Goal: Ask a question

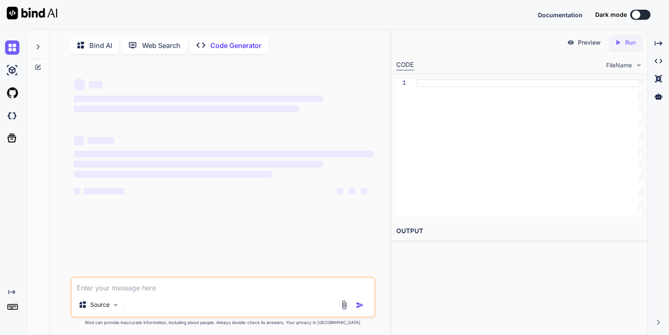
type textarea "x"
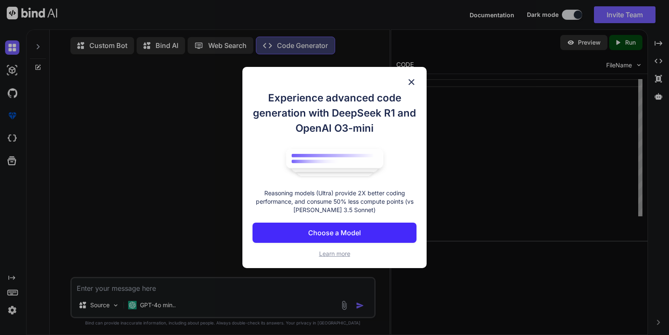
click at [409, 81] on img at bounding box center [411, 82] width 10 height 10
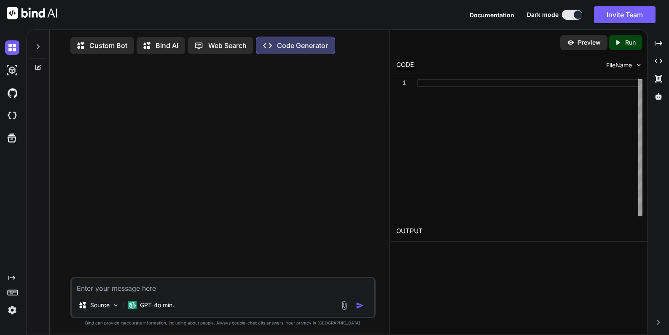
click at [181, 306] on div "Source GPT-4o min.." at bounding box center [223, 307] width 303 height 20
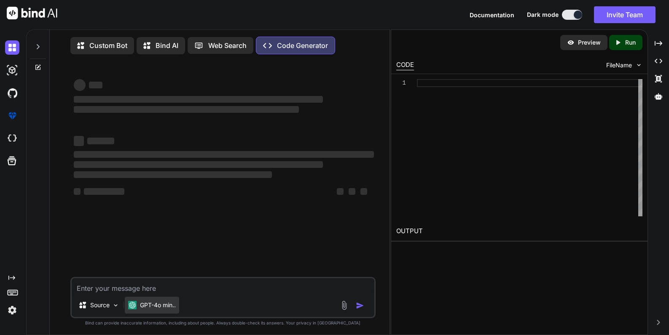
click at [173, 307] on p "GPT-4o min.." at bounding box center [158, 305] width 36 height 8
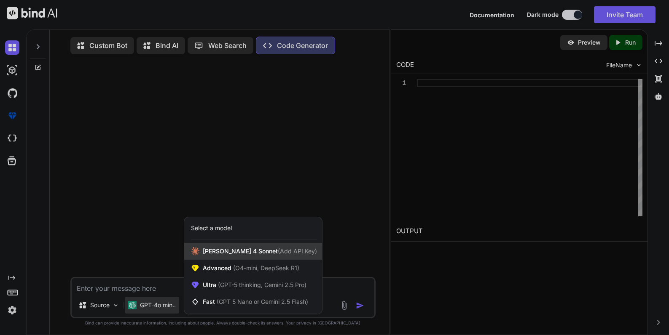
click at [221, 256] on span "[PERSON_NAME] 4 Sonnet (Add API Key)" at bounding box center [260, 251] width 114 height 8
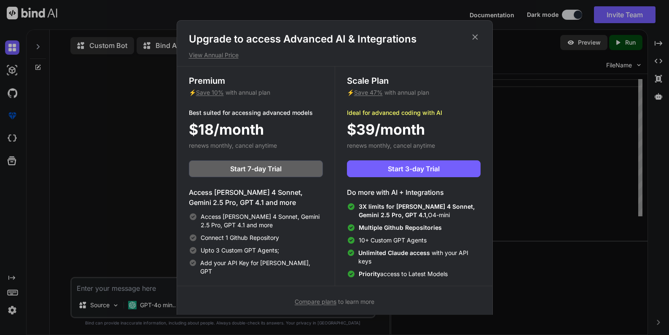
click at [476, 37] on icon at bounding box center [474, 36] width 9 height 9
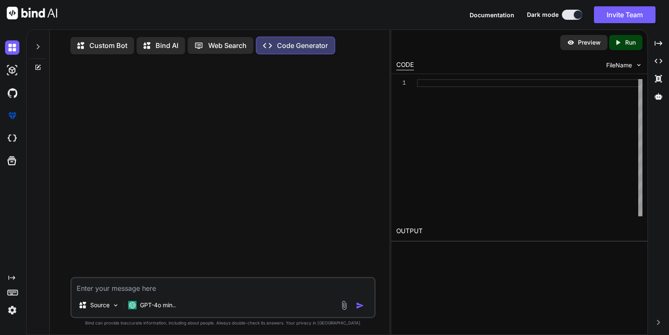
click at [125, 290] on textarea at bounding box center [223, 286] width 303 height 15
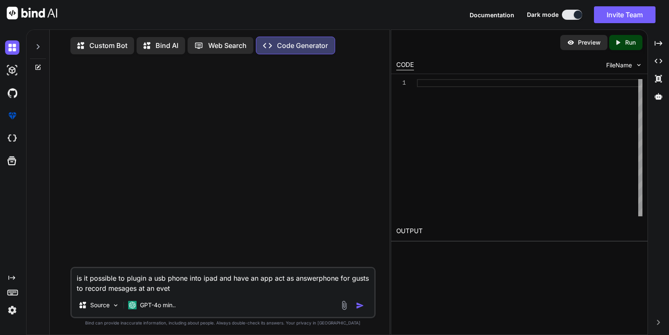
type textarea "is it possible to plugin a usb phone into ipad and have an app act as answerpho…"
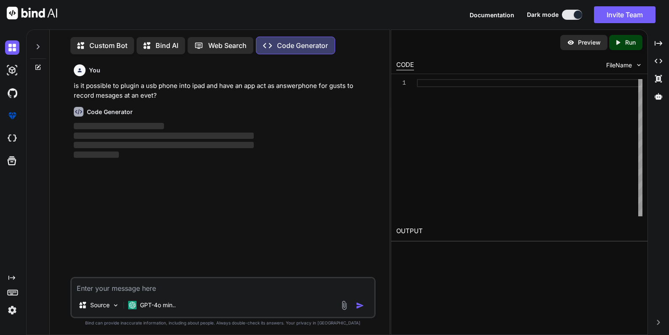
scroll to position [4, 0]
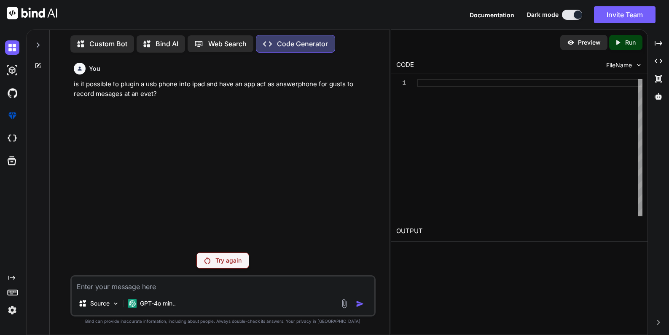
click at [223, 262] on p "Try again" at bounding box center [228, 261] width 26 height 8
click at [151, 305] on p "GPT-4o min.." at bounding box center [158, 304] width 36 height 8
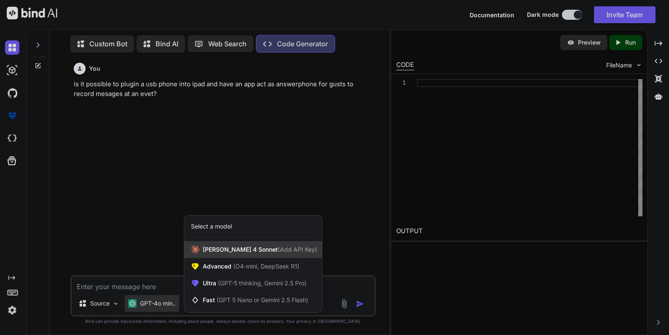
click at [217, 249] on span "[PERSON_NAME] 4 Sonnet (Add API Key)" at bounding box center [260, 250] width 114 height 8
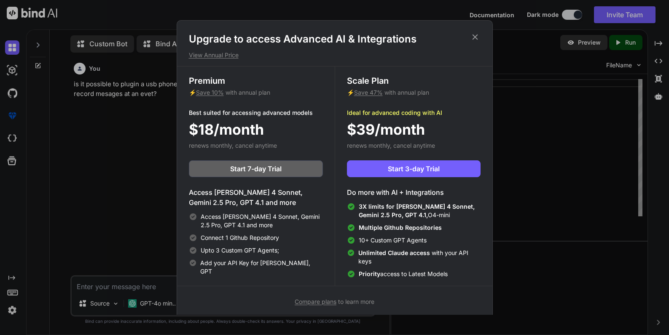
click at [131, 168] on div "Upgrade to access Advanced AI & Integrations View Annual Price Premium ⚡ Save 1…" at bounding box center [334, 167] width 669 height 335
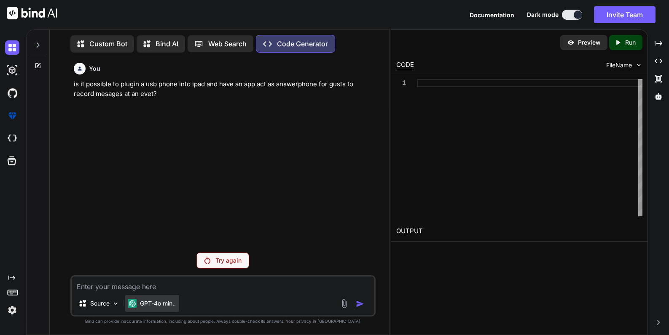
click at [158, 301] on p "GPT-4o min.." at bounding box center [158, 304] width 36 height 8
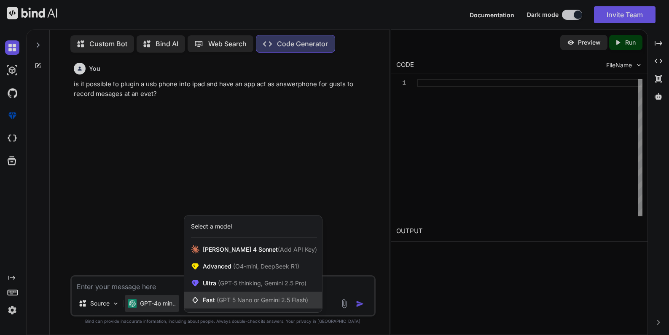
click at [206, 298] on span "Fast (GPT 5 Nano or Gemini 2.5 Flash)" at bounding box center [255, 300] width 105 height 8
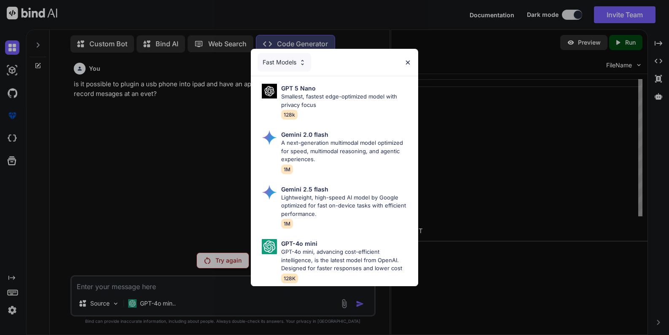
click at [224, 265] on div "Fast Models GPT 5 Nano Smallest, fastest edge-optimized model with privacy focu…" at bounding box center [334, 167] width 669 height 335
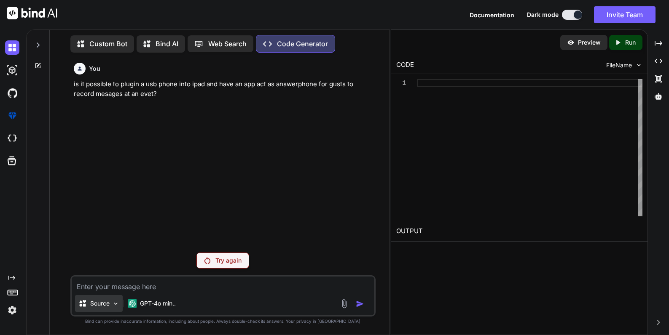
click at [114, 302] on img at bounding box center [115, 303] width 7 height 7
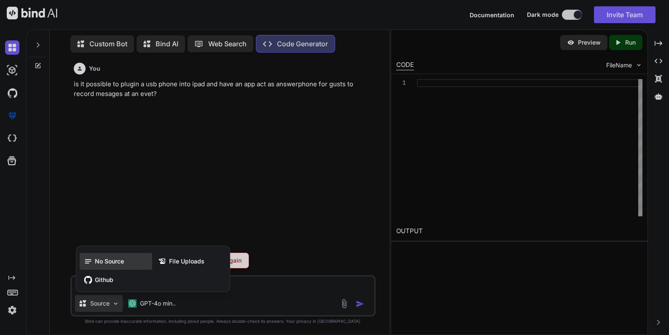
click at [96, 261] on span "No Source" at bounding box center [109, 261] width 29 height 8
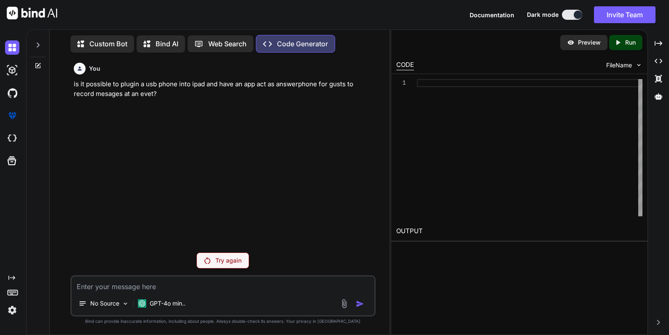
click at [232, 264] on p "Try again" at bounding box center [228, 261] width 26 height 8
click at [177, 306] on p "GPT-4o min.." at bounding box center [168, 304] width 36 height 8
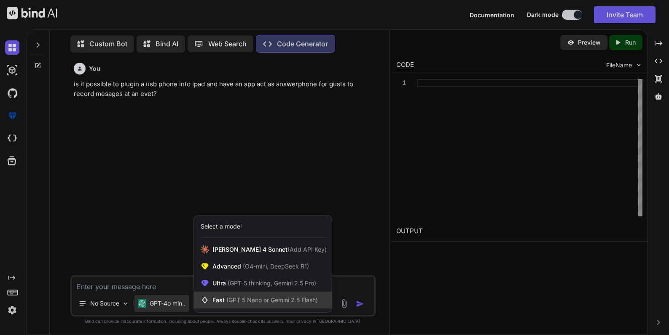
click at [221, 300] on span "Fast (GPT 5 Nano or Gemini 2.5 Flash)" at bounding box center [264, 300] width 105 height 8
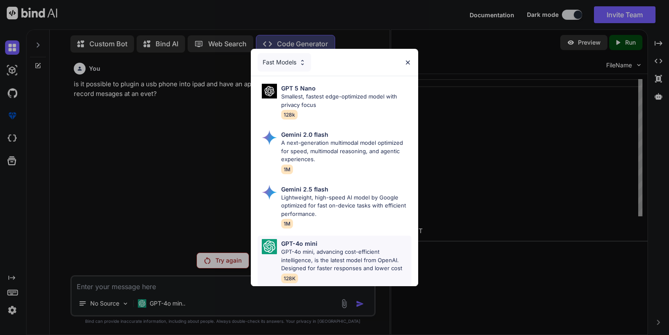
click at [279, 251] on div "GPT-4o mini GPT-4o mini, advancing cost-efficient intelligence, is the latest m…" at bounding box center [334, 261] width 154 height 51
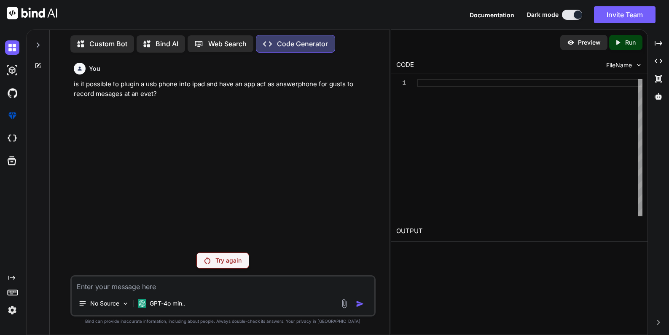
click at [216, 255] on div "Try again" at bounding box center [222, 261] width 53 height 16
click at [10, 68] on img at bounding box center [12, 70] width 14 height 14
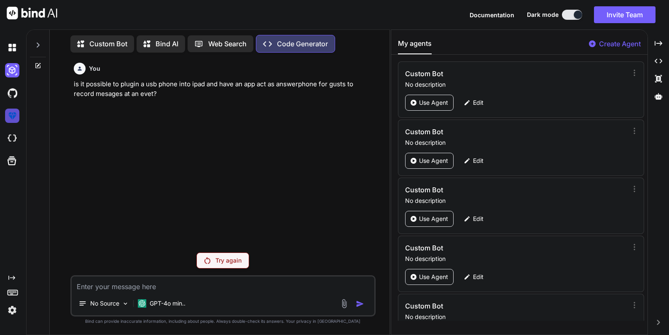
click at [10, 119] on img at bounding box center [12, 116] width 14 height 14
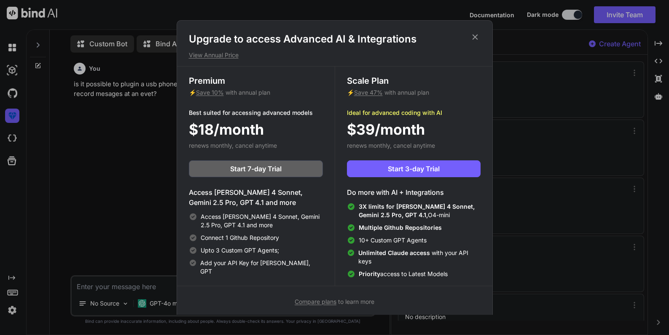
click at [16, 140] on div "Upgrade to access Advanced AI & Integrations View Annual Price Premium ⚡ Save 1…" at bounding box center [334, 167] width 669 height 335
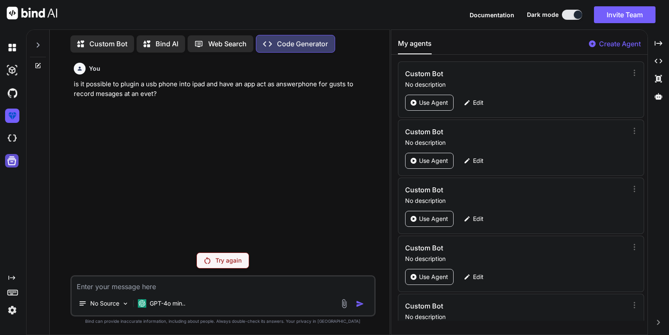
click at [17, 161] on icon at bounding box center [12, 161] width 12 height 12
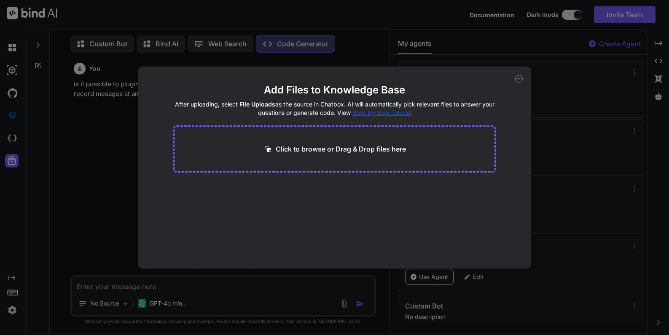
drag, startPoint x: 367, startPoint y: 42, endPoint x: 313, endPoint y: 35, distance: 54.4
click at [367, 42] on div "Add Files to Knowledge Base After uploading, select File Uploads as the source …" at bounding box center [334, 167] width 669 height 335
